Goal: Find specific page/section: Find specific page/section

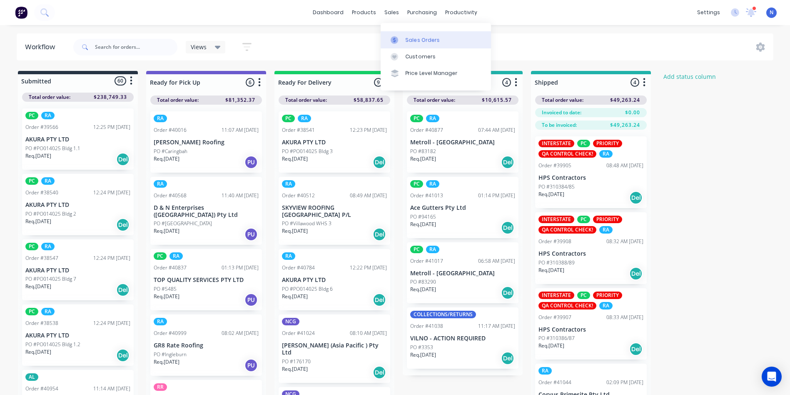
click at [410, 39] on div "Sales Orders" at bounding box center [423, 39] width 34 height 7
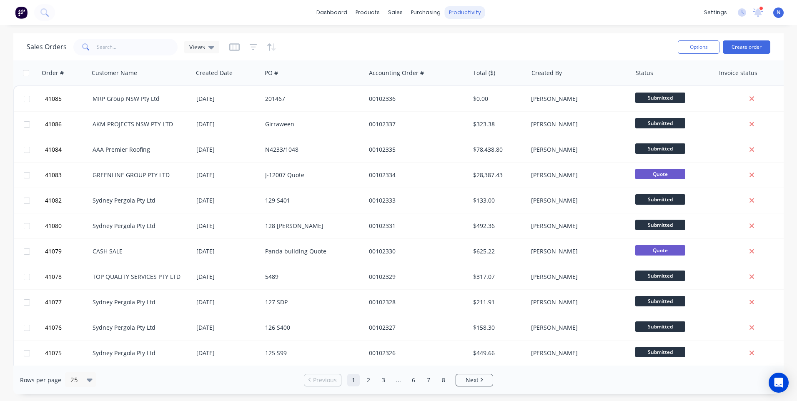
click at [462, 15] on div "productivity" at bounding box center [465, 12] width 40 height 12
click at [486, 40] on div "Workflow" at bounding box center [479, 39] width 25 height 7
